Goal: Navigation & Orientation: Find specific page/section

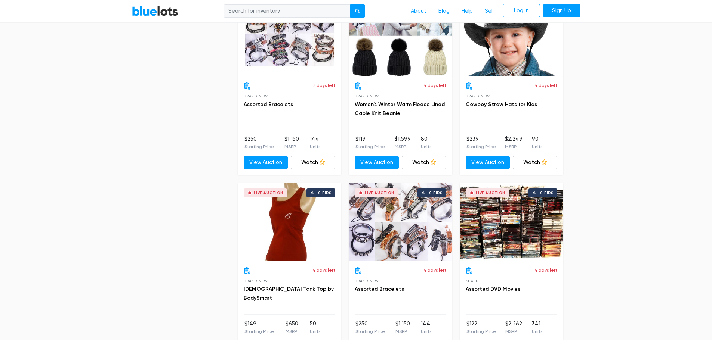
scroll to position [3138, 0]
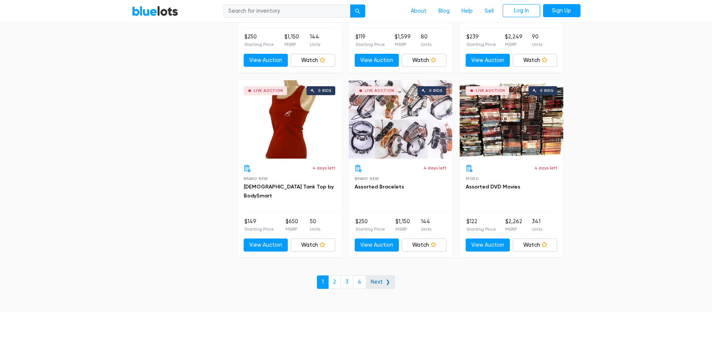
click at [377, 282] on link "Next ❯" at bounding box center [380, 282] width 29 height 13
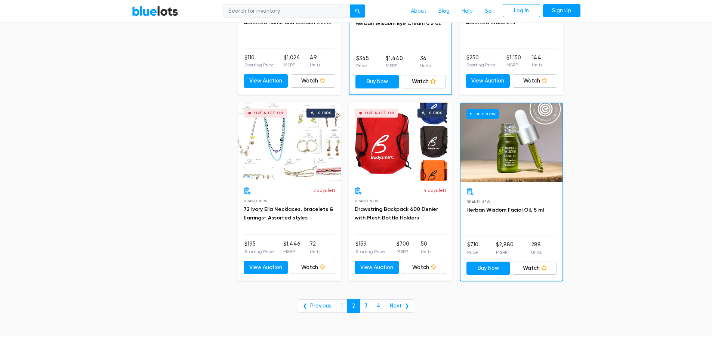
scroll to position [2951, 0]
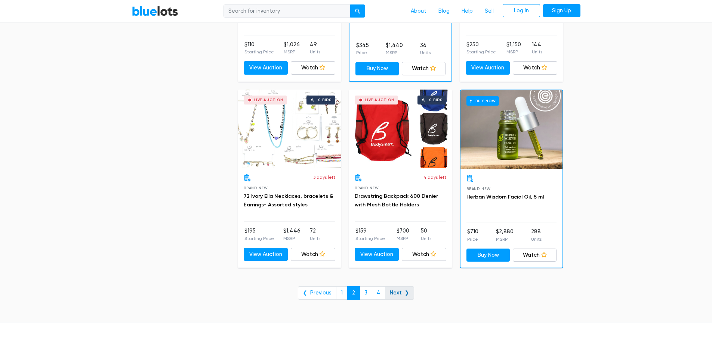
click at [403, 296] on link "Next ❯" at bounding box center [399, 293] width 29 height 13
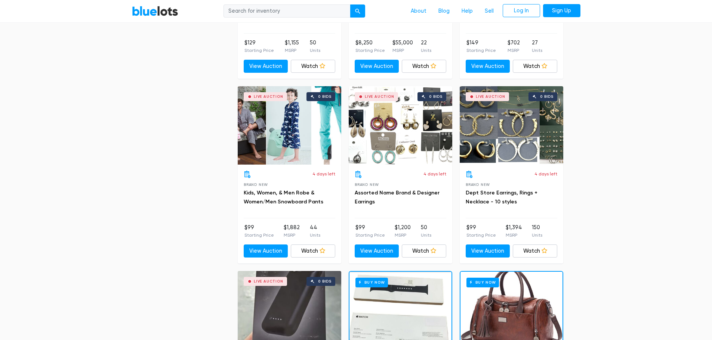
scroll to position [2951, 0]
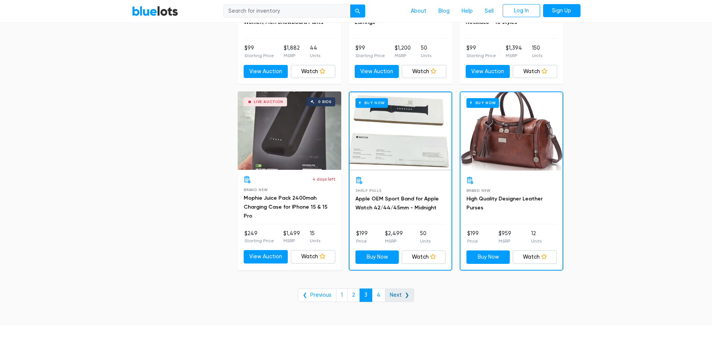
click at [397, 293] on link "Next ❯" at bounding box center [399, 295] width 29 height 13
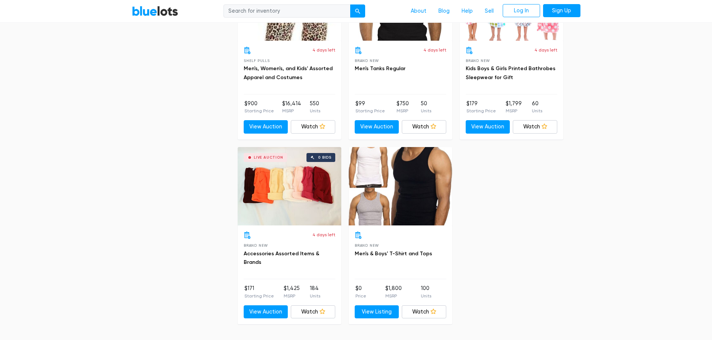
scroll to position [672, 0]
